Goal: Task Accomplishment & Management: Use online tool/utility

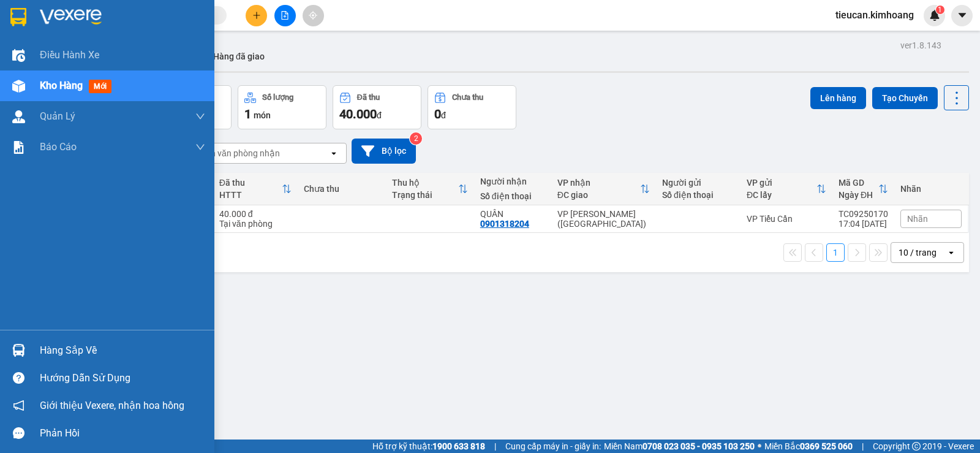
click at [73, 348] on div "Hàng sắp về" at bounding box center [122, 350] width 165 height 18
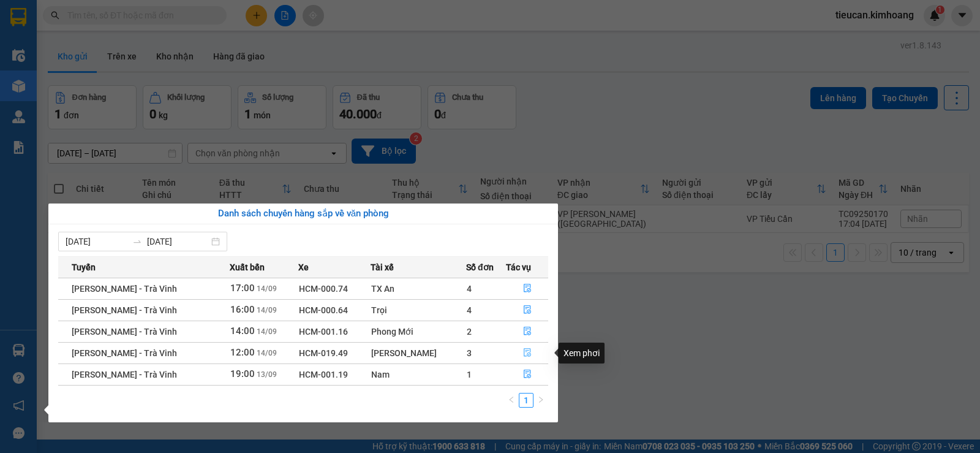
click at [523, 353] on icon "file-done" at bounding box center [527, 352] width 9 height 9
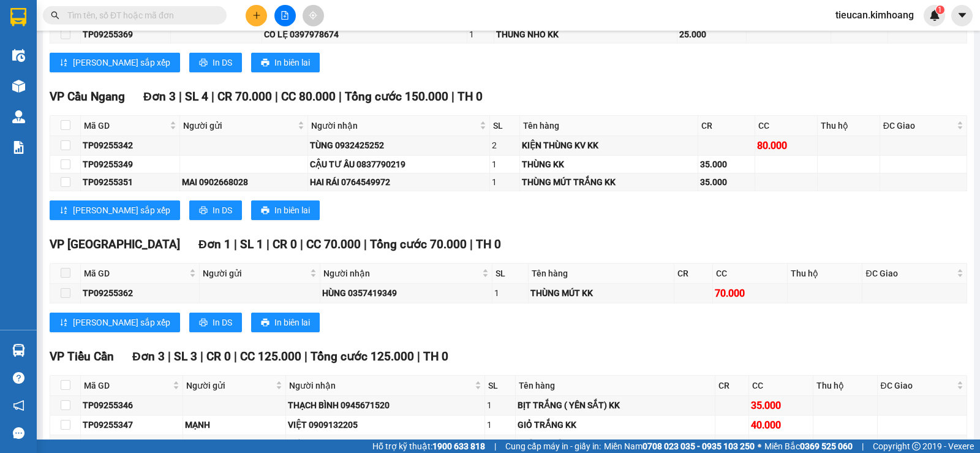
scroll to position [919, 0]
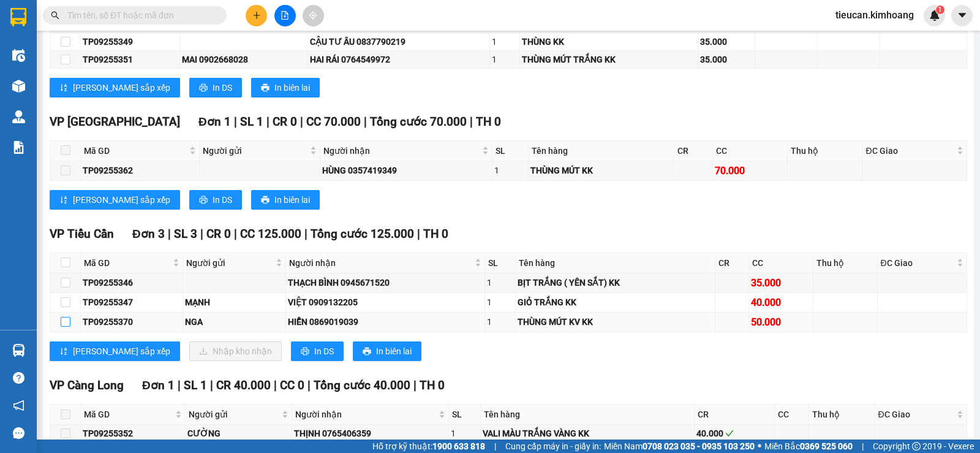
click at [61, 326] on input "checkbox" at bounding box center [66, 322] width 10 height 10
checkbox input "true"
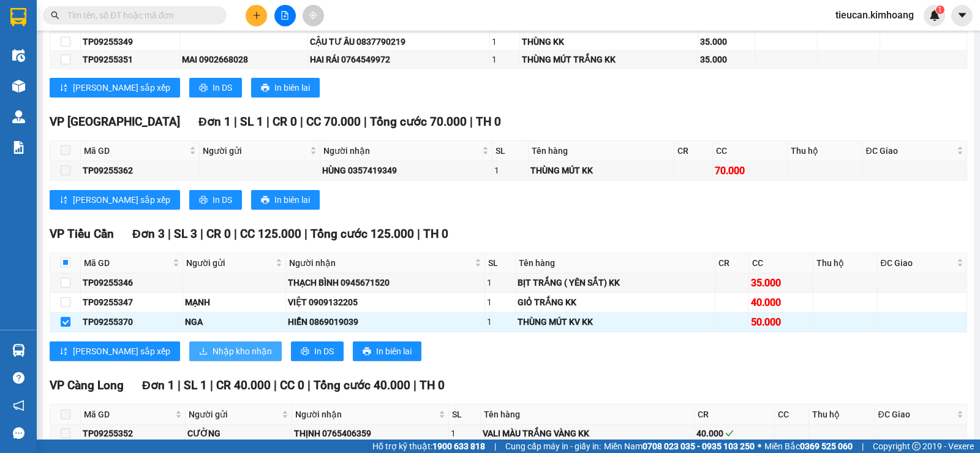
click at [213, 358] on span "Nhập kho nhận" at bounding box center [242, 350] width 59 height 13
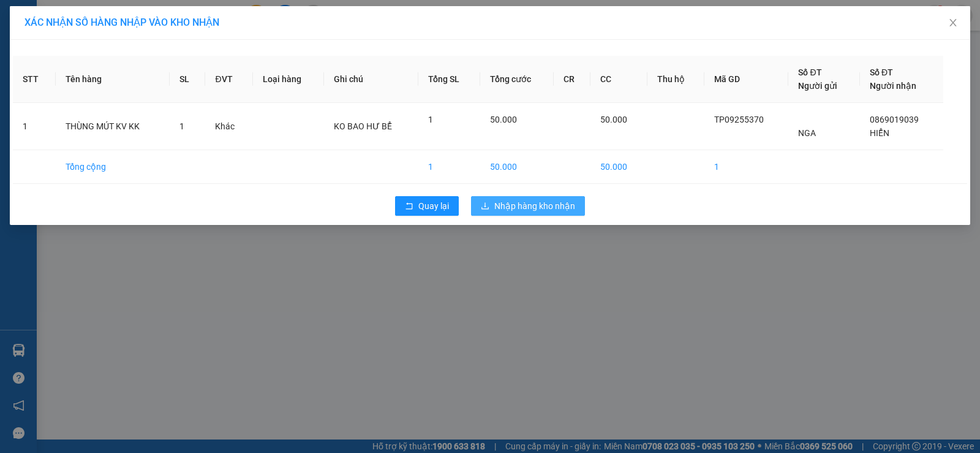
click at [524, 201] on span "Nhập hàng kho nhận" at bounding box center [534, 205] width 81 height 13
